Goal: Task Accomplishment & Management: Complete application form

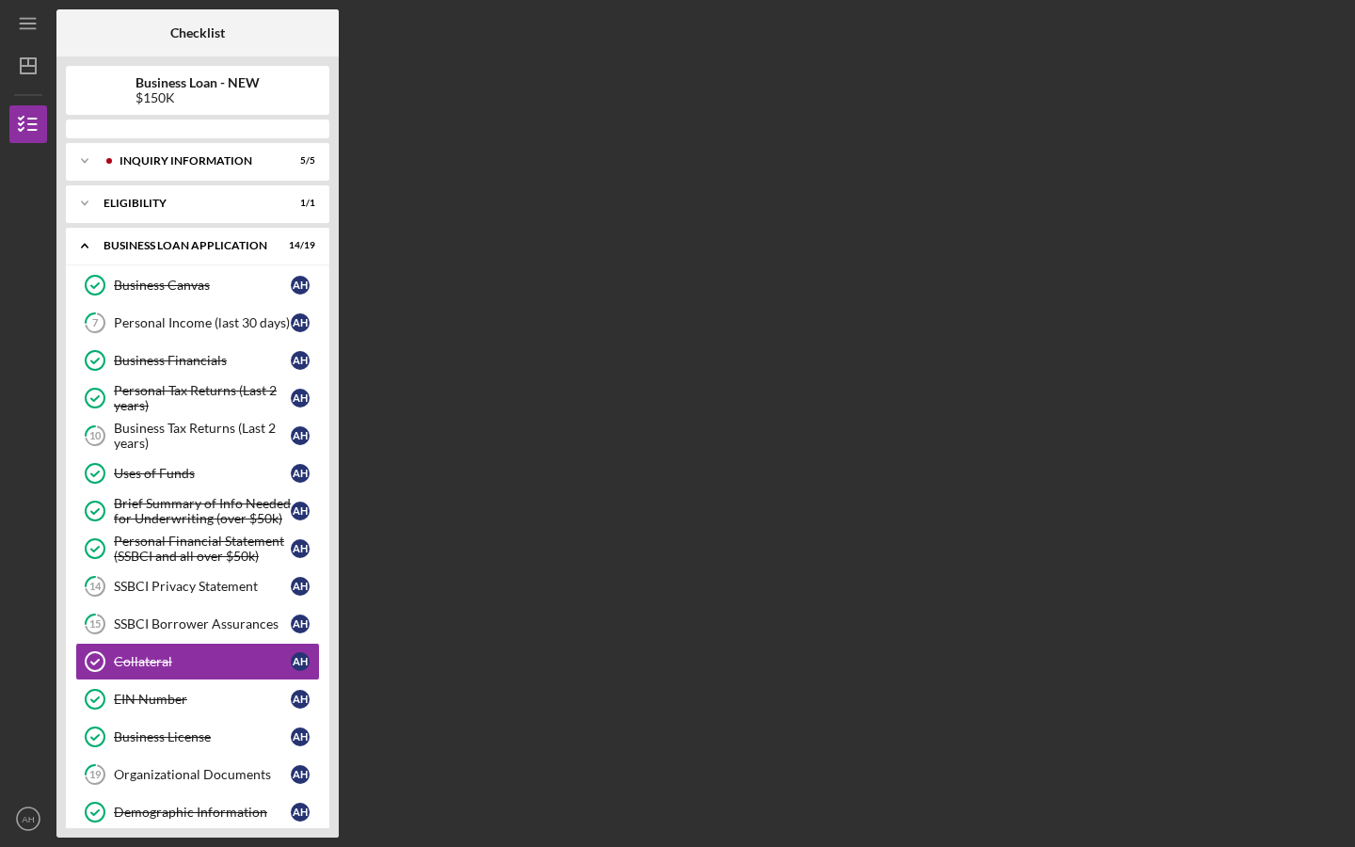
scroll to position [176, 0]
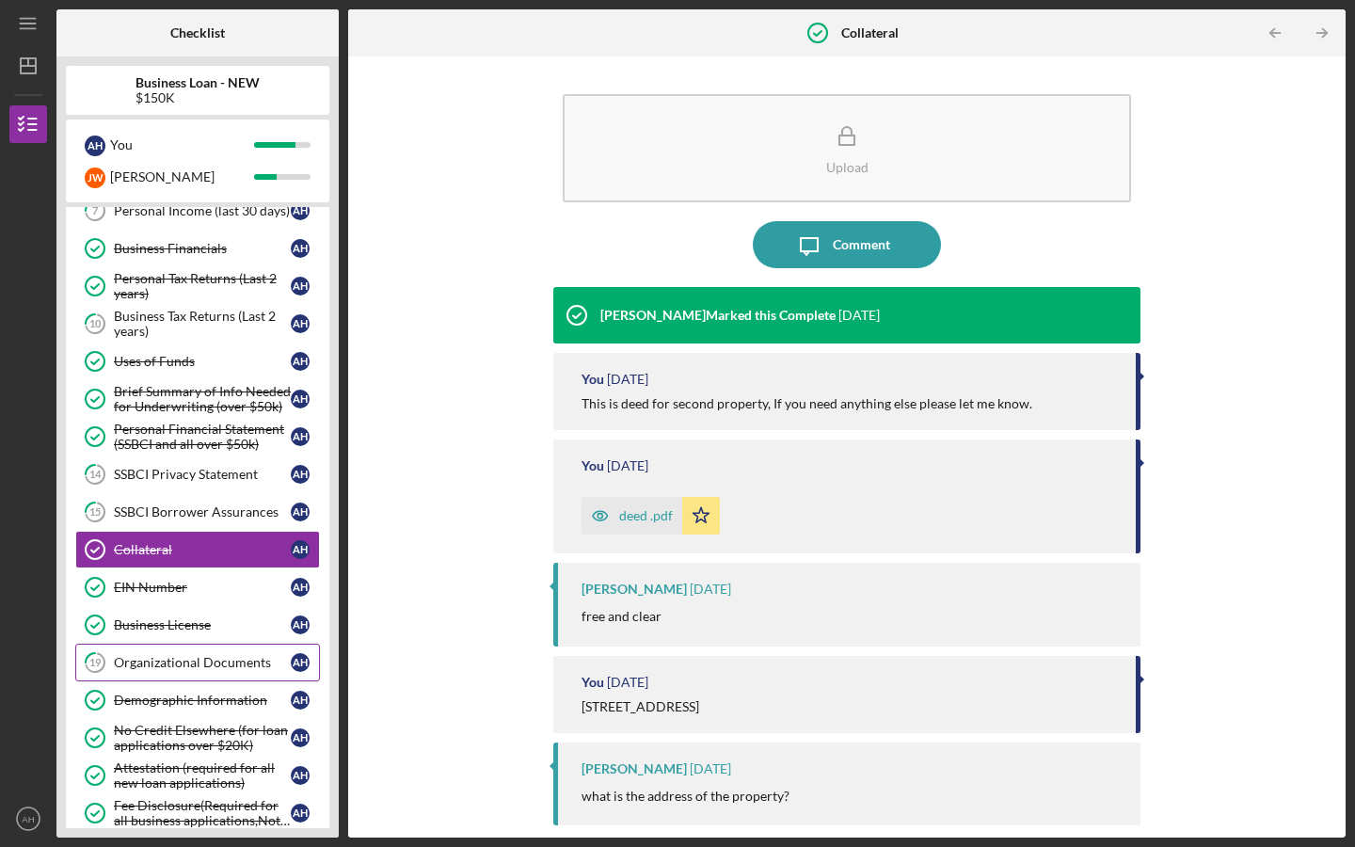
click at [161, 658] on div "Organizational Documents" at bounding box center [202, 662] width 177 height 15
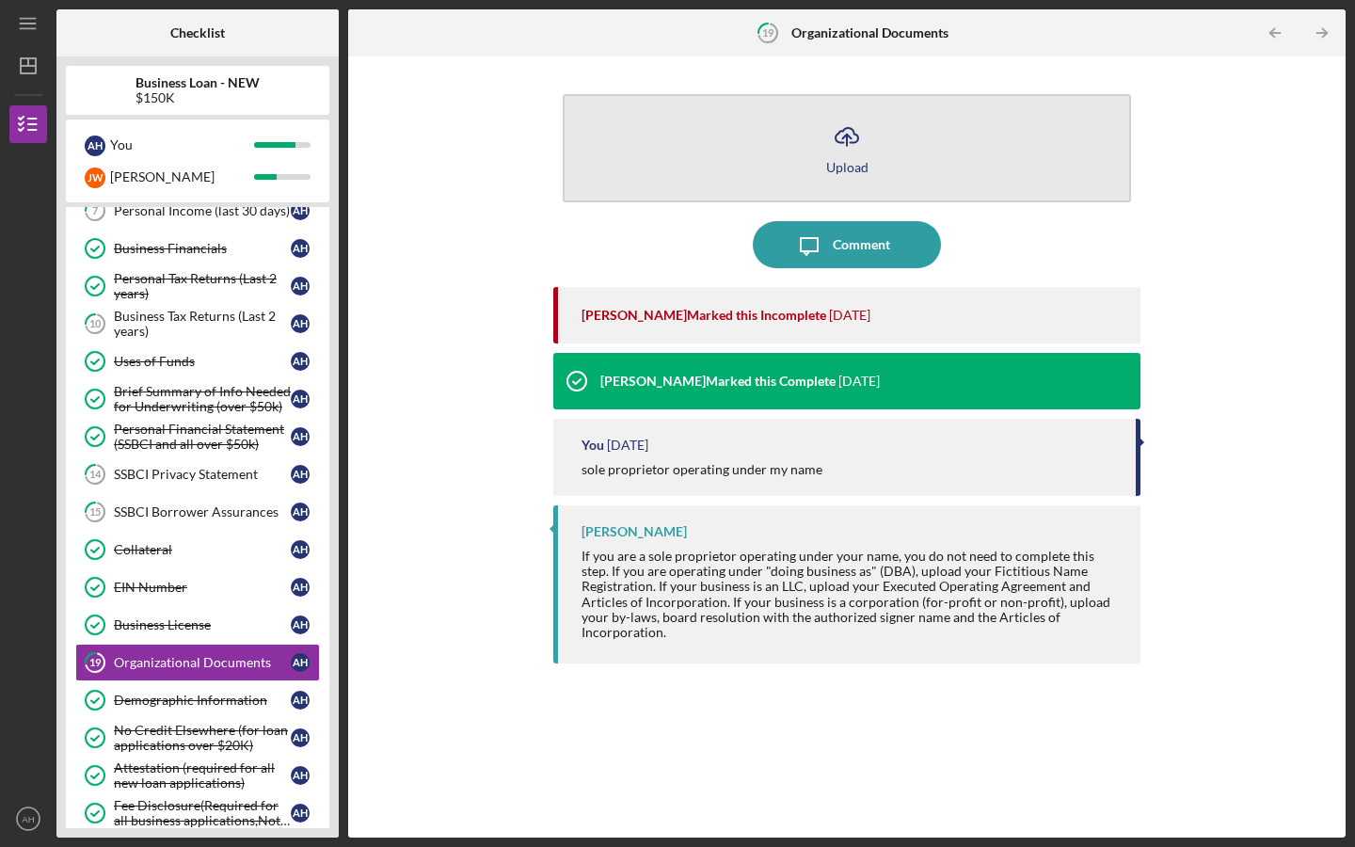
click at [865, 151] on icon "Icon/Upload" at bounding box center [846, 136] width 47 height 47
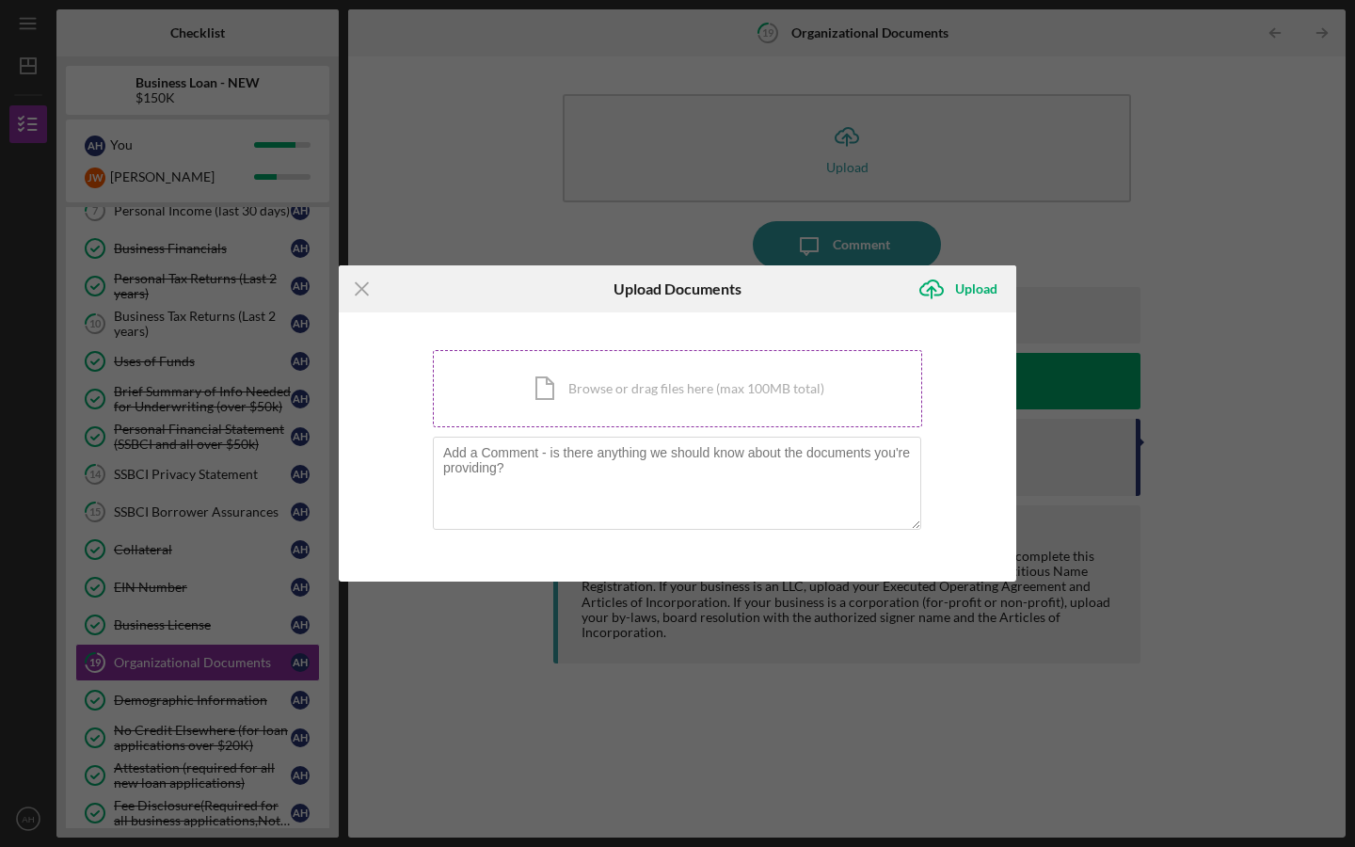
click at [704, 400] on div "Icon/Document Browse or drag files here (max 100MB total) Tap to choose files o…" at bounding box center [677, 388] width 489 height 77
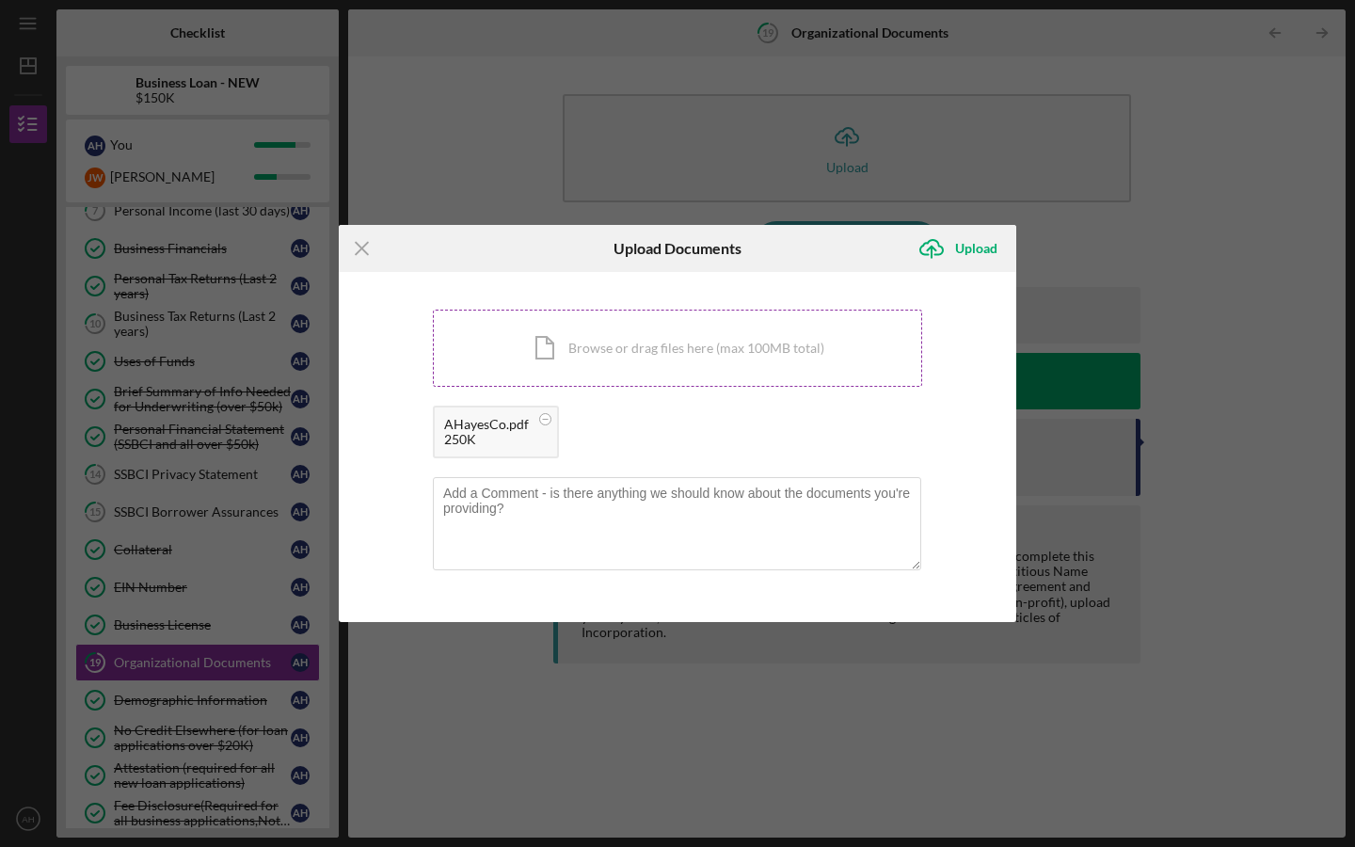
click at [639, 366] on div "Icon/Document Browse or drag files here (max 100MB total) Tap to choose files o…" at bounding box center [677, 347] width 489 height 77
click at [964, 246] on div "Upload" at bounding box center [976, 249] width 42 height 38
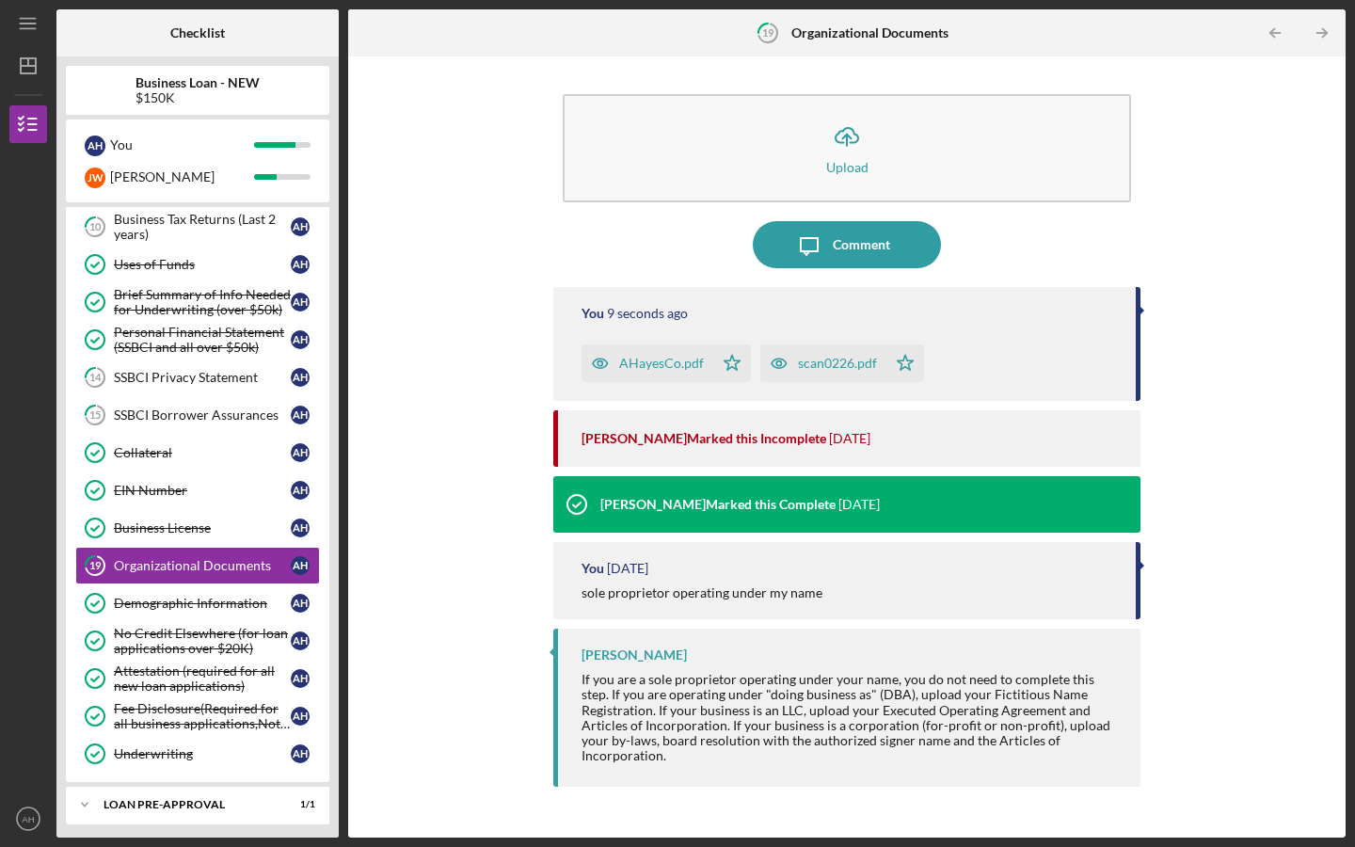
scroll to position [270, 0]
